Goal: Information Seeking & Learning: Understand process/instructions

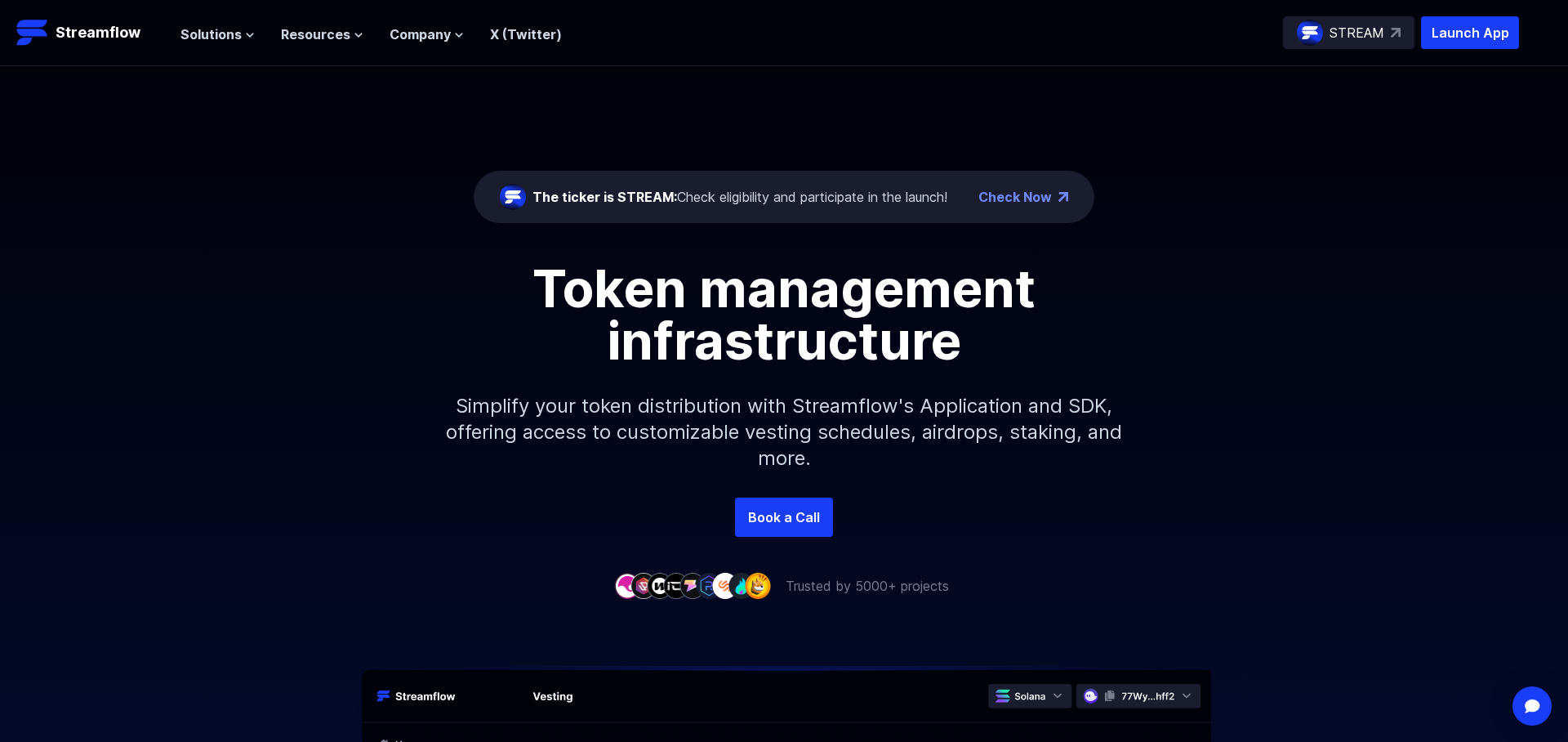
click at [1055, 197] on div "Check Now" at bounding box center [1023, 196] width 90 height 20
click at [1039, 198] on link "Check Now" at bounding box center [1015, 196] width 74 height 20
click at [245, 34] on icon at bounding box center [250, 36] width 10 height 10
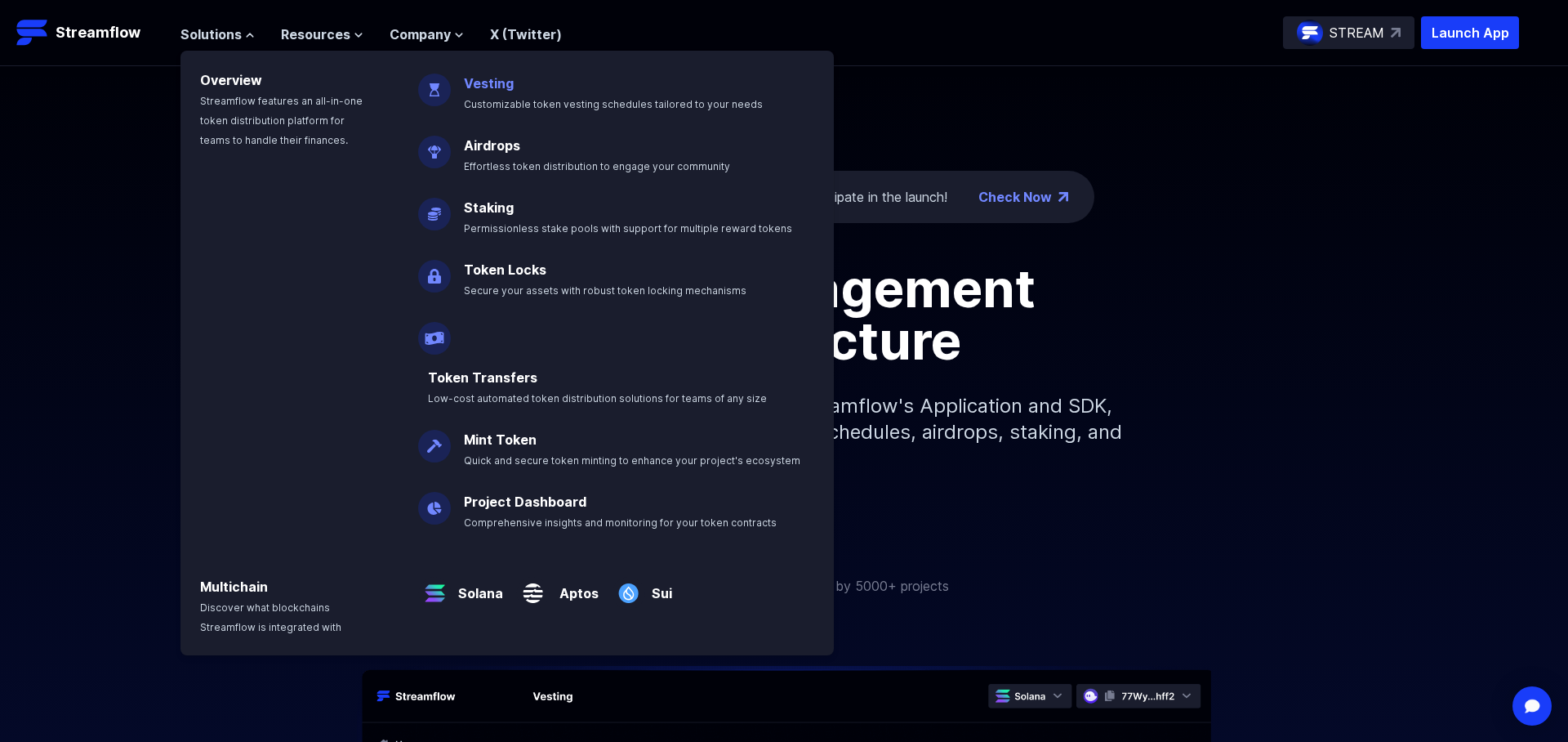
click at [501, 87] on link "Vesting" at bounding box center [489, 83] width 50 height 16
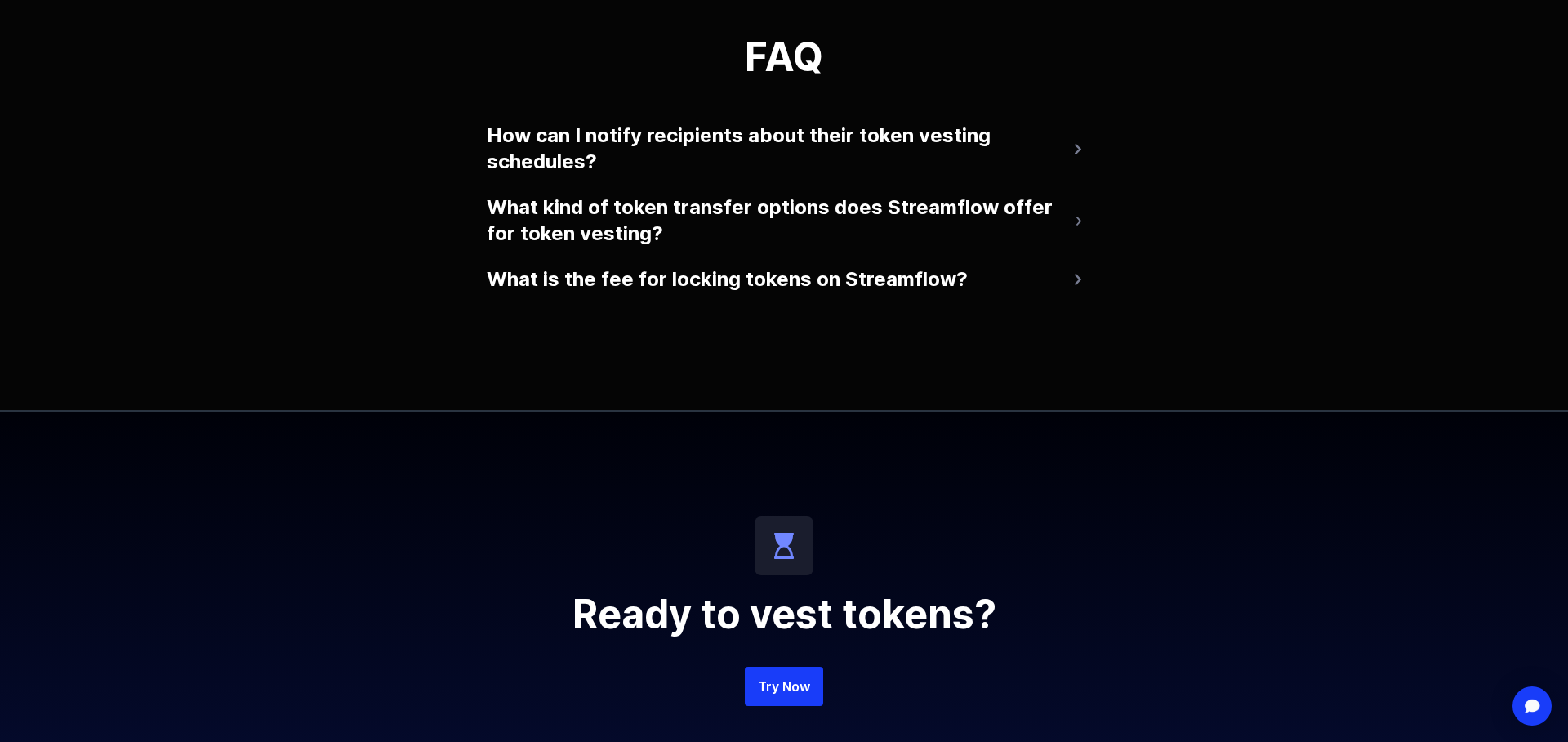
scroll to position [3344, 0]
click at [629, 158] on button "How can I notify recipients about their token vesting schedules?" at bounding box center [784, 149] width 595 height 65
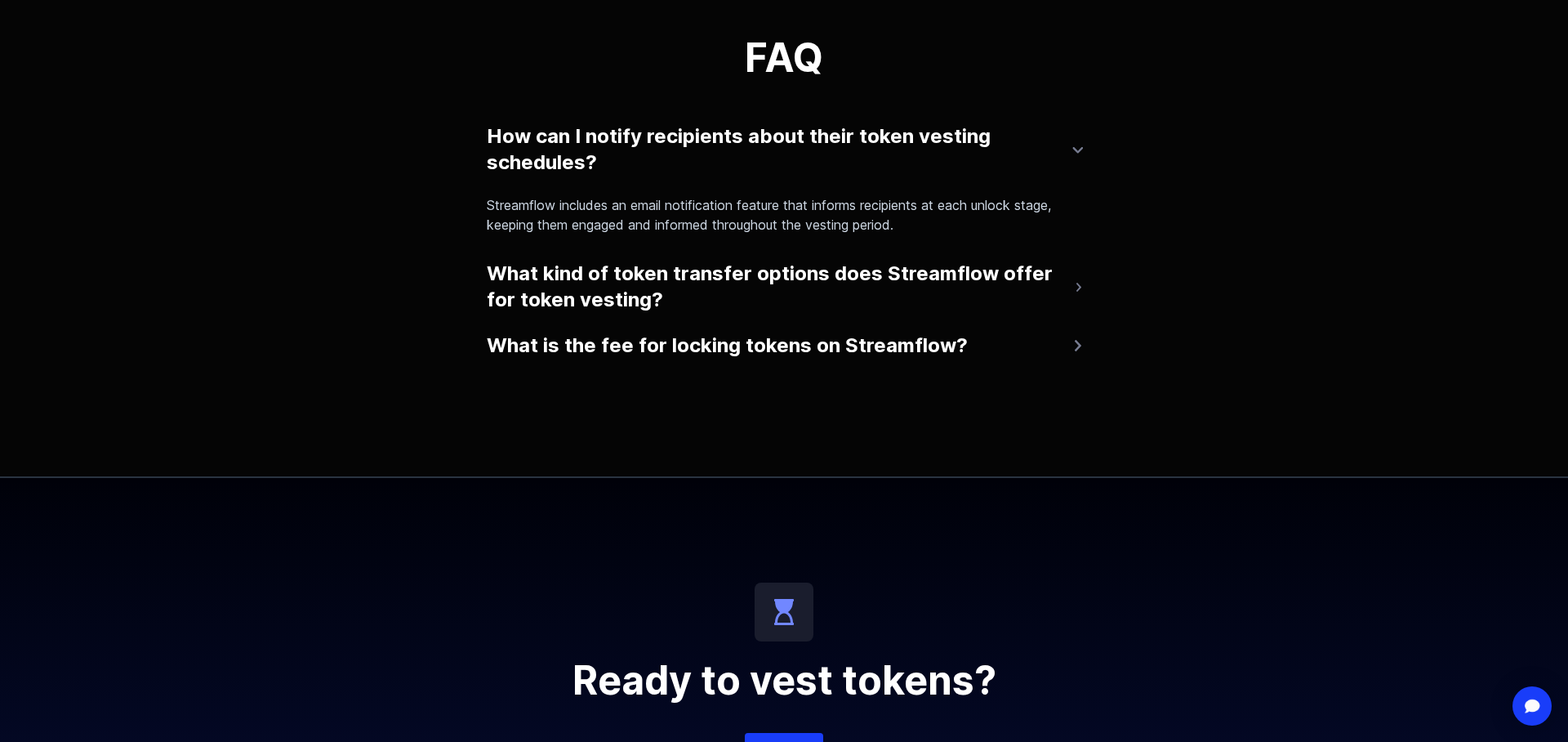
click at [702, 302] on button "What kind of token transfer options does Streamflow offer for token vesting?" at bounding box center [784, 286] width 595 height 65
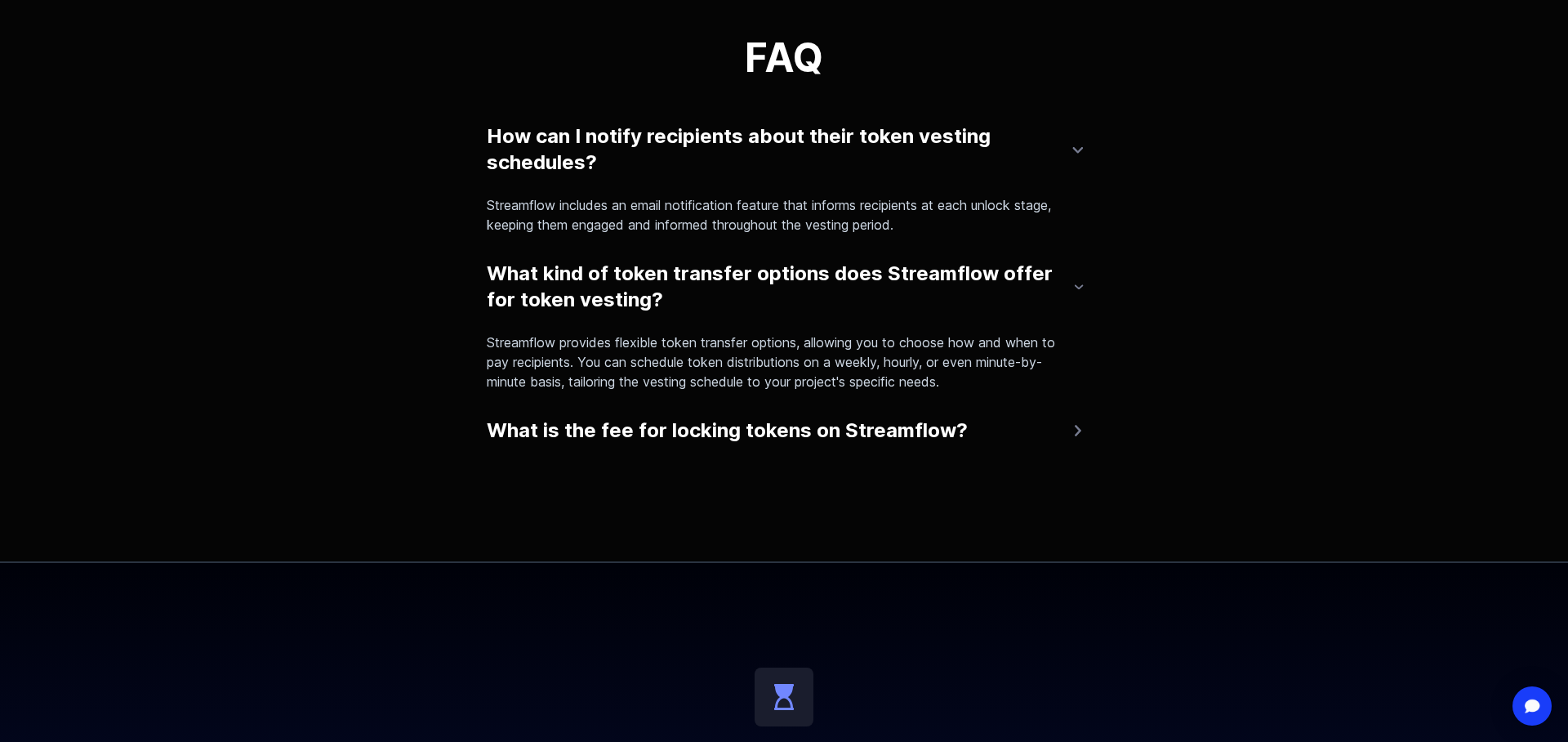
click at [651, 450] on div "FAQ How can I notify recipients about their token vesting schedules? Streamflow…" at bounding box center [784, 247] width 1568 height 627
click at [652, 448] on button "What is the fee for locking tokens on Streamflow?" at bounding box center [784, 430] width 595 height 39
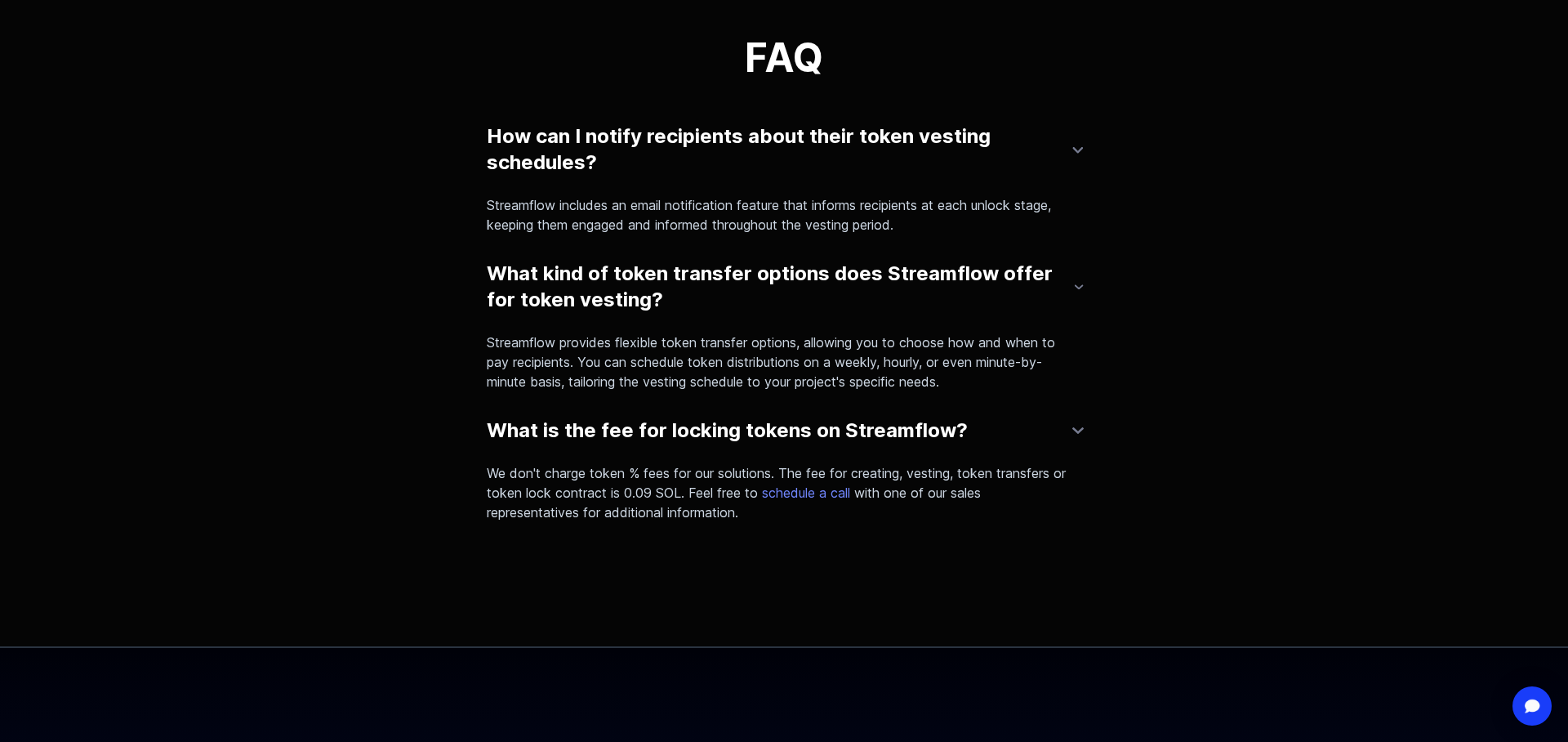
click at [307, 516] on div "FAQ How can I notify recipients about their token vesting schedules? Streamflow…" at bounding box center [784, 290] width 1568 height 713
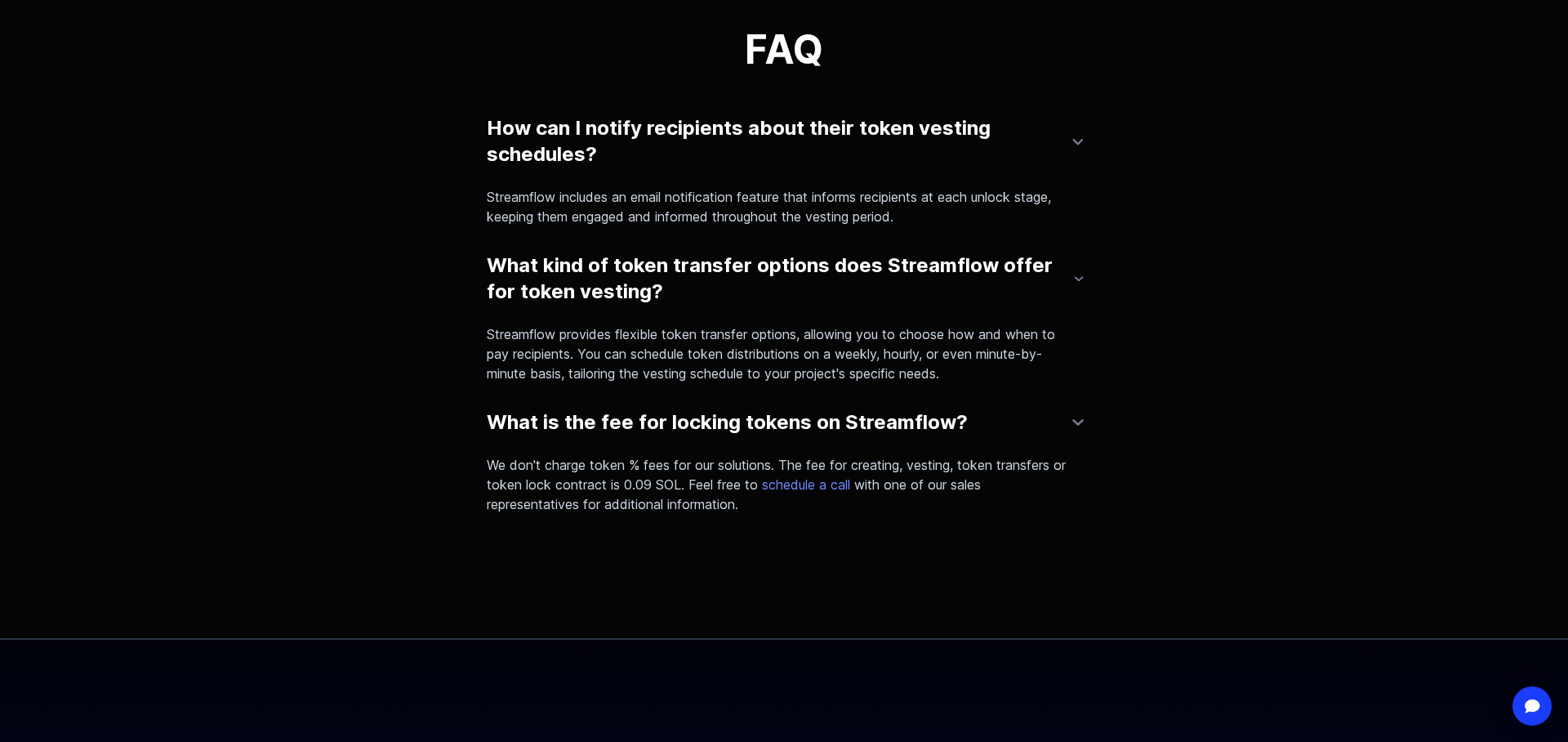
scroll to position [3353, 0]
